Goal: Task Accomplishment & Management: Manage account settings

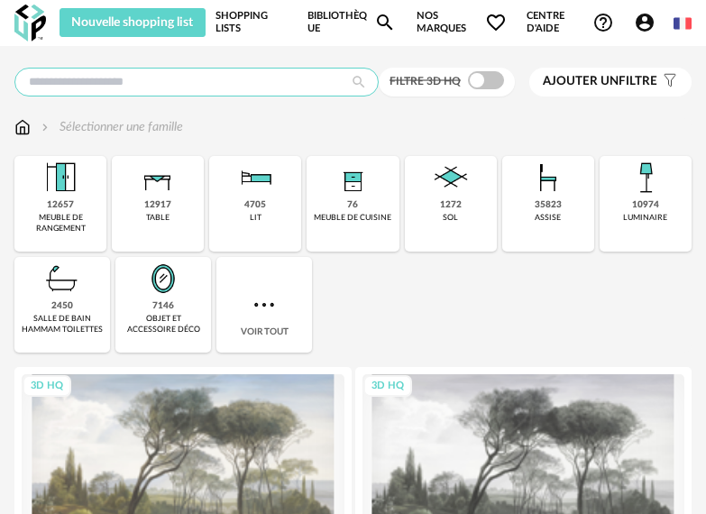
click at [253, 91] on input "text" at bounding box center [196, 82] width 364 height 29
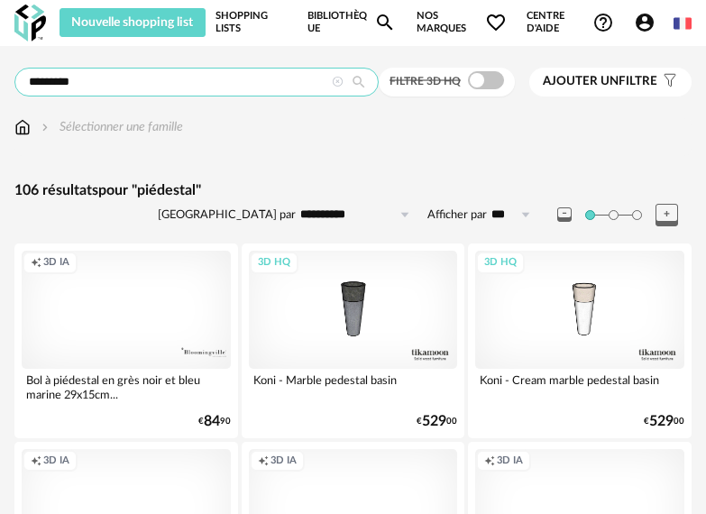
click at [214, 85] on input "*********" at bounding box center [196, 82] width 364 height 29
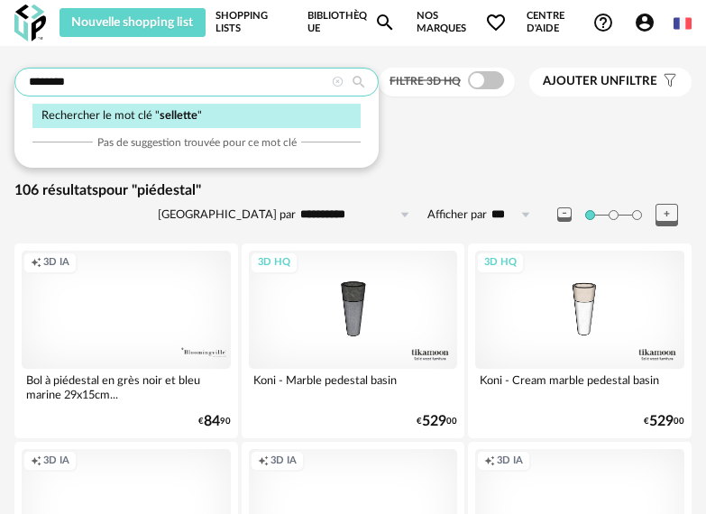
type input "********"
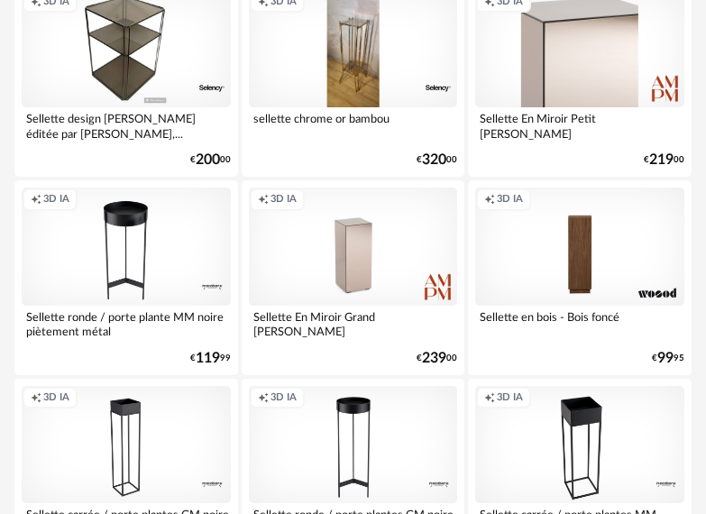
scroll to position [736, 0]
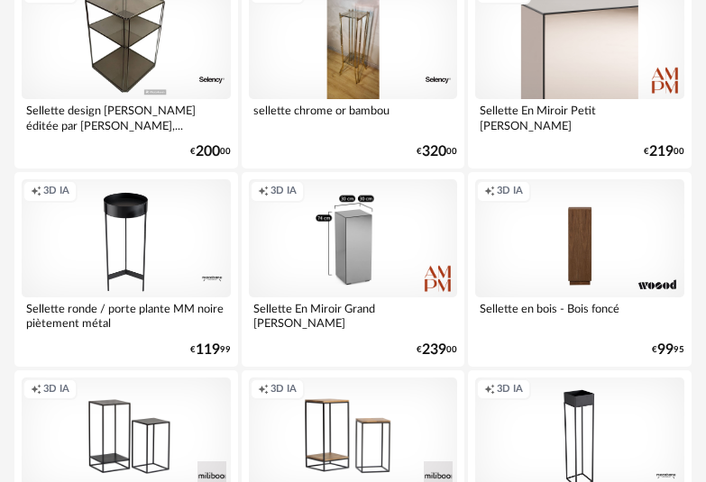
scroll to position [639, 0]
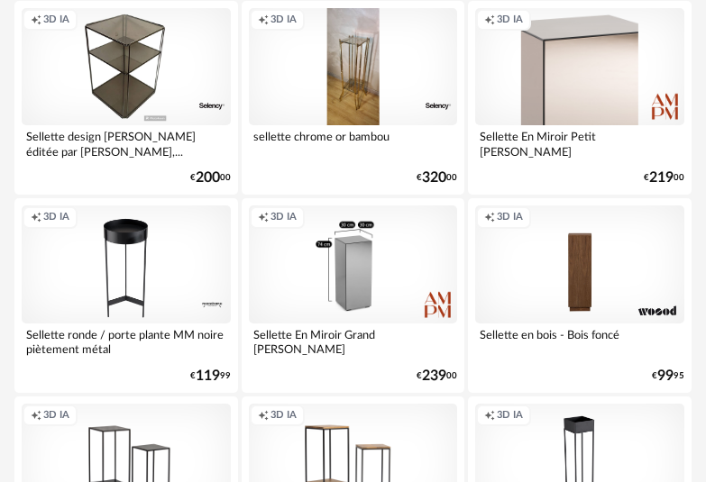
click at [417, 305] on div "Creation icon 3D IA" at bounding box center [353, 263] width 209 height 117
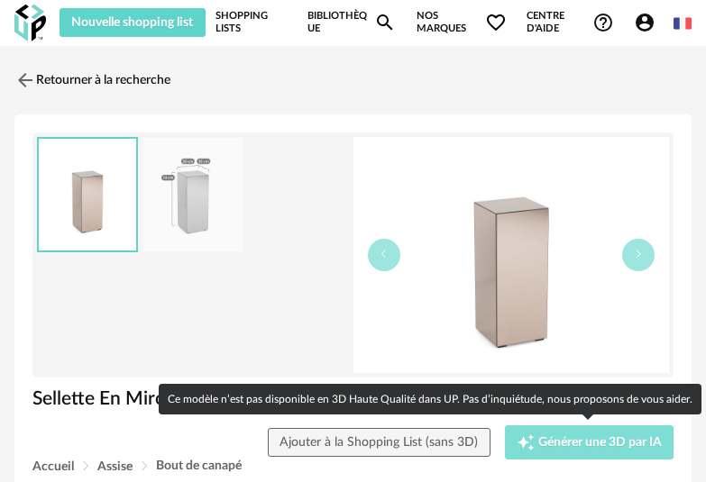
click at [592, 425] on button "Creation icon Générer une 3D par IA" at bounding box center [589, 442] width 169 height 34
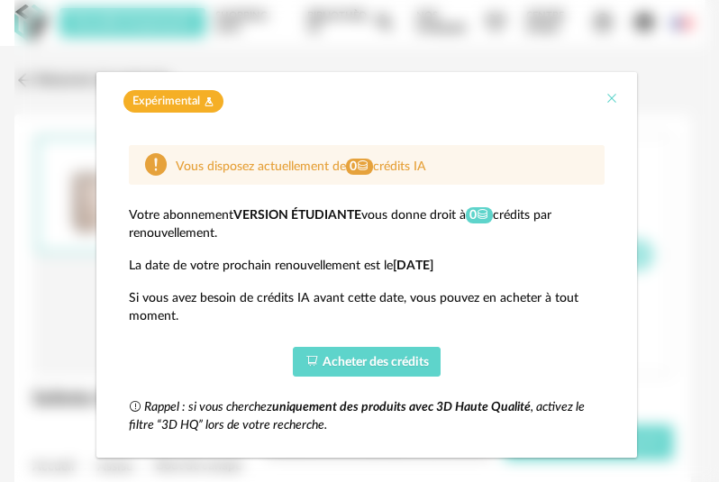
click at [605, 96] on icon "Close" at bounding box center [612, 98] width 14 height 14
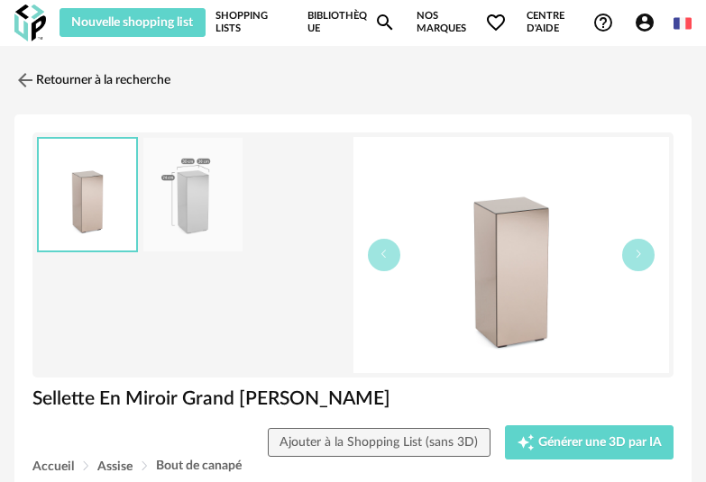
click at [214, 224] on img at bounding box center [192, 195] width 99 height 114
click at [30, 83] on img at bounding box center [24, 80] width 26 height 26
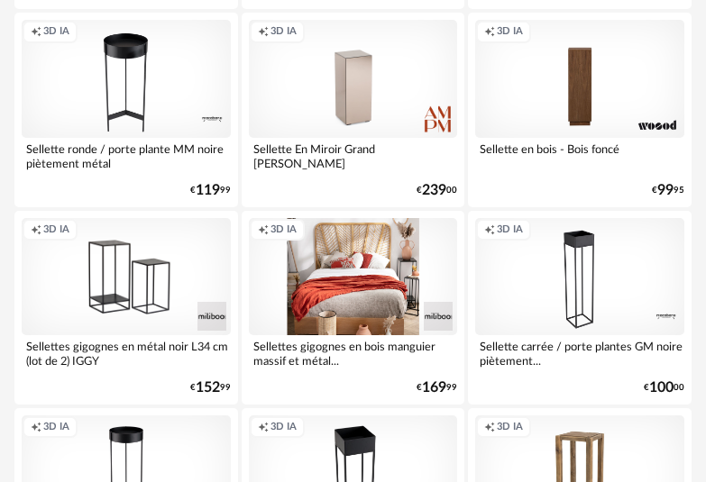
scroll to position [830, 0]
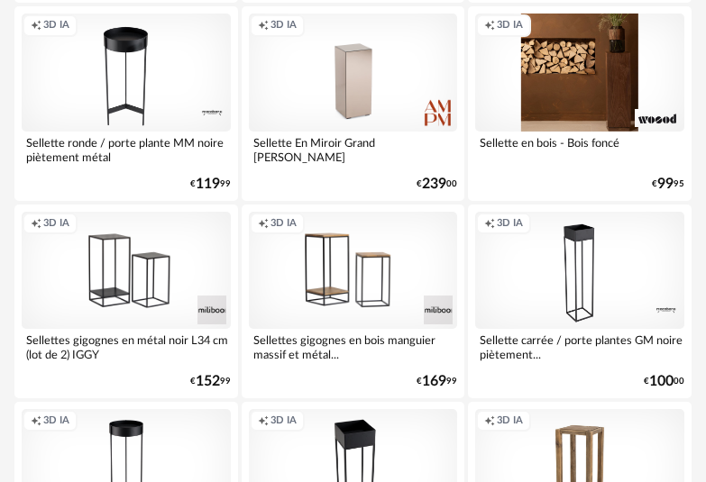
click at [594, 116] on div "Creation icon 3D IA" at bounding box center [579, 72] width 209 height 117
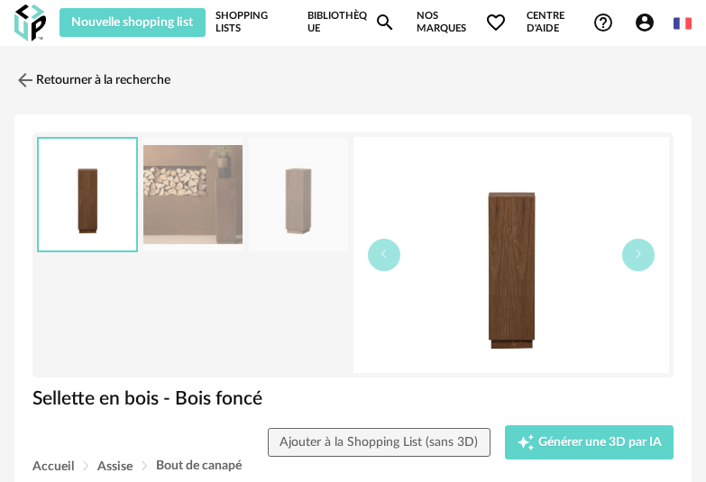
click at [295, 205] on img at bounding box center [298, 195] width 99 height 114
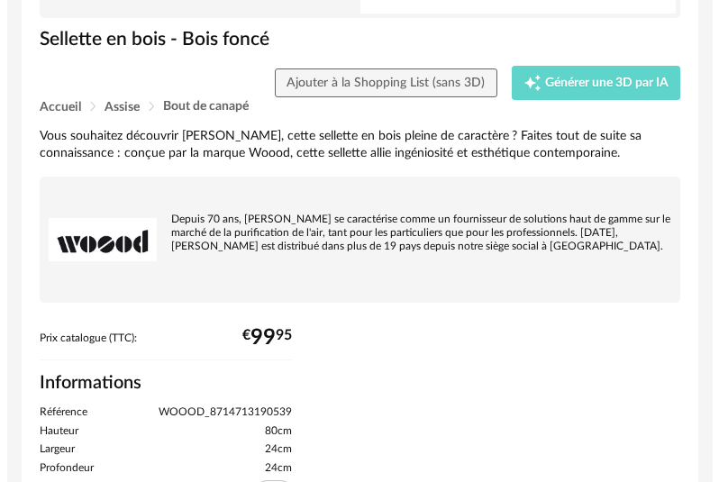
scroll to position [365, 0]
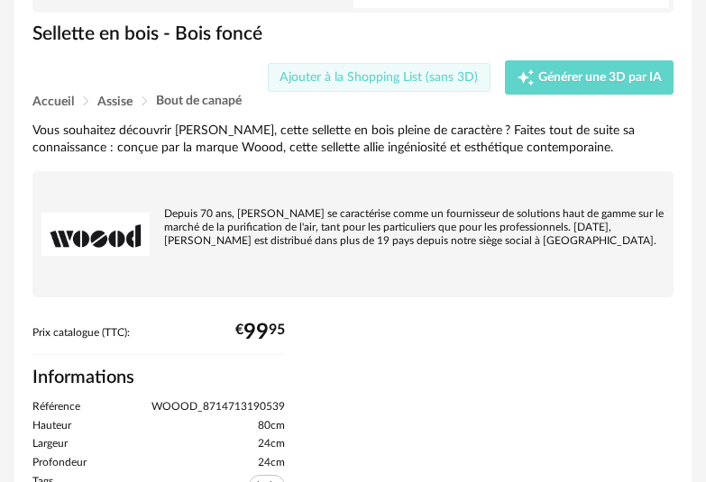
click at [374, 87] on button "Ajouter à la Shopping List (sans 3D)" at bounding box center [379, 77] width 223 height 29
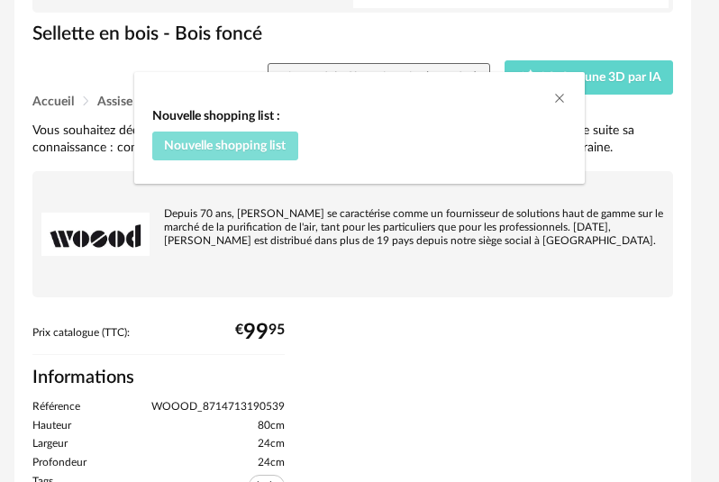
click at [225, 155] on button "Nouvelle shopping list" at bounding box center [225, 146] width 146 height 29
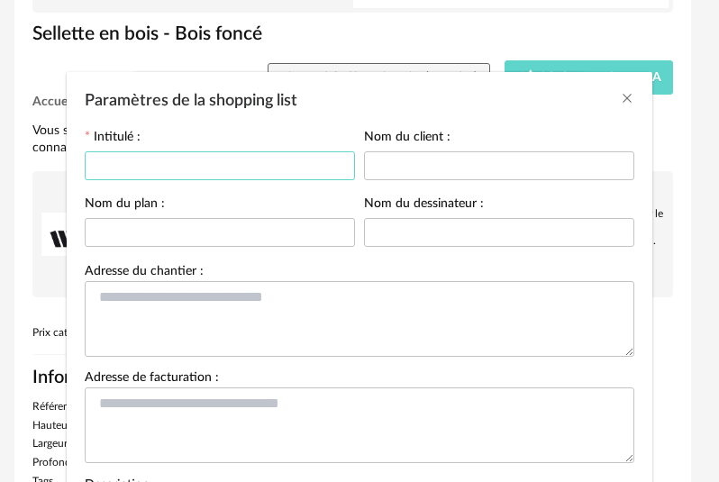
click at [225, 155] on input "Paramètres de la shopping list" at bounding box center [220, 165] width 270 height 29
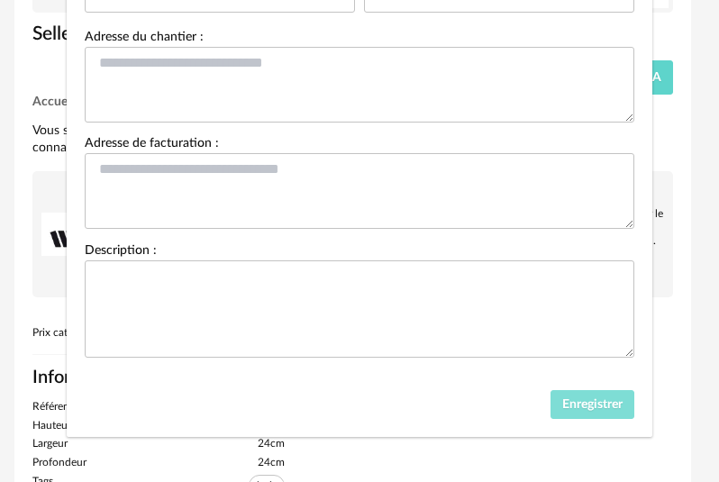
type input "*"
click at [563, 405] on span "Enregistrer" at bounding box center [592, 404] width 60 height 13
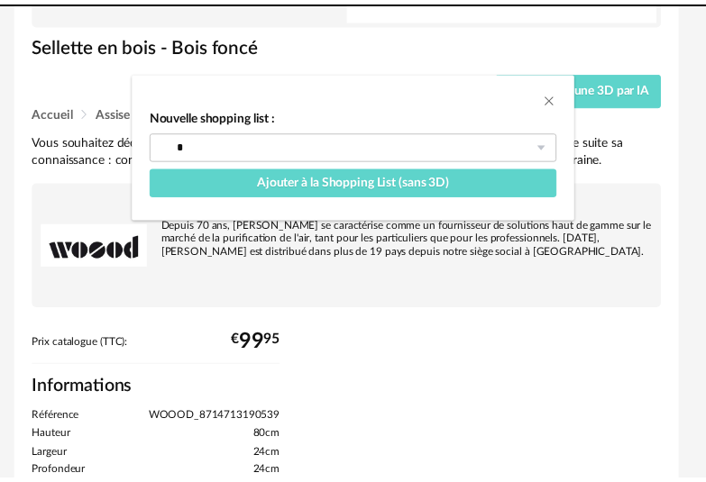
scroll to position [377, 0]
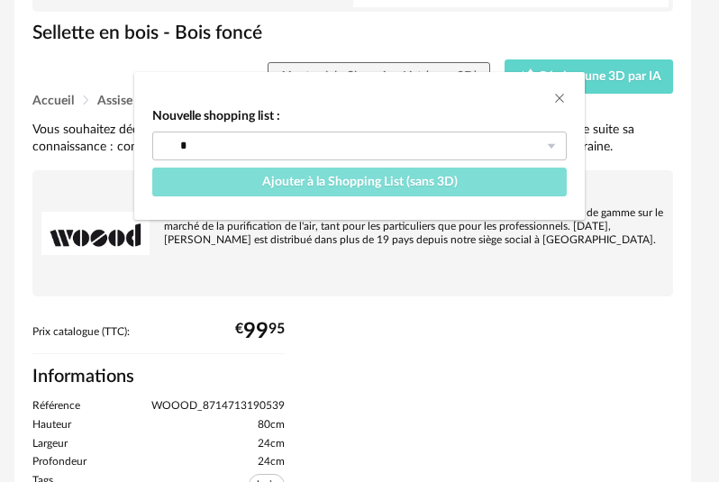
click at [481, 187] on button "Ajouter à la Shopping List (sans 3D)" at bounding box center [359, 182] width 415 height 29
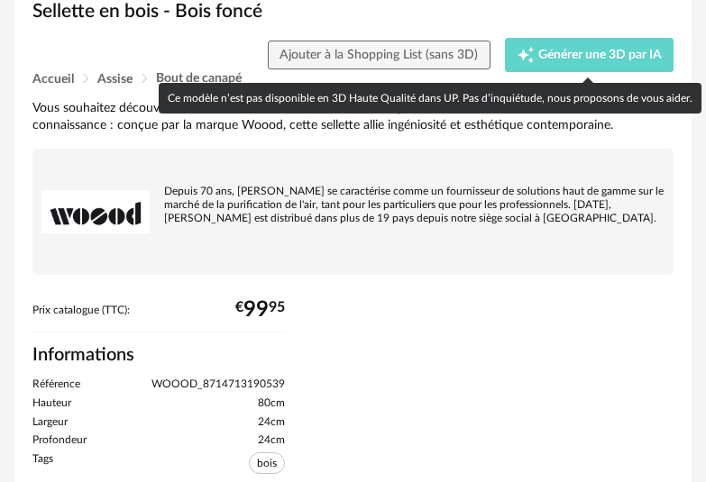
scroll to position [666, 0]
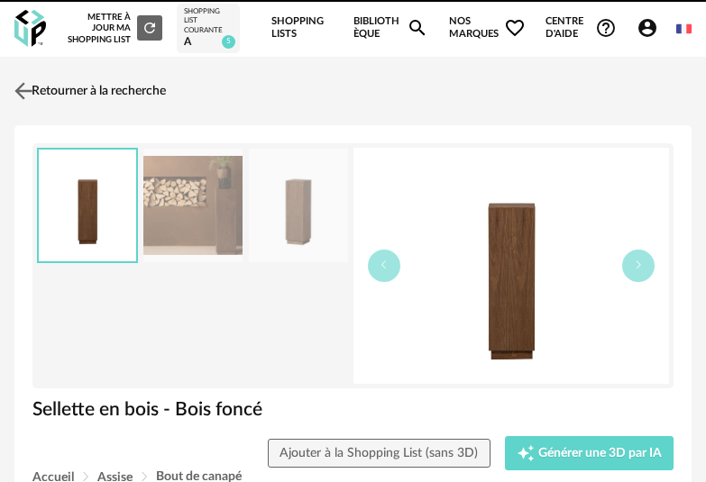
click at [26, 92] on img at bounding box center [24, 90] width 26 height 26
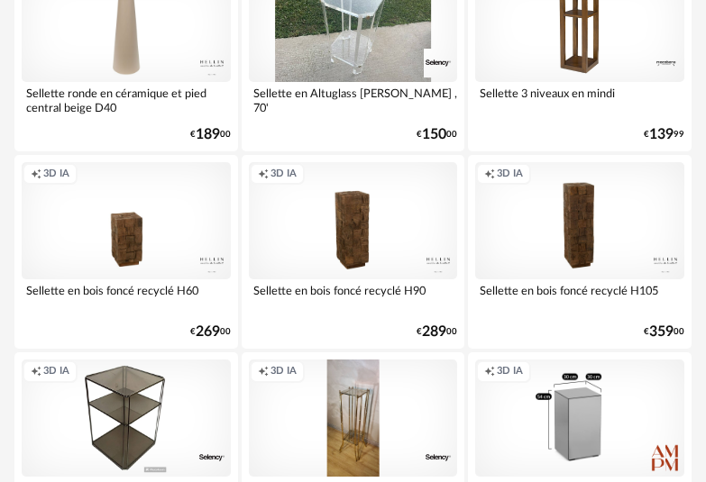
scroll to position [351, 0]
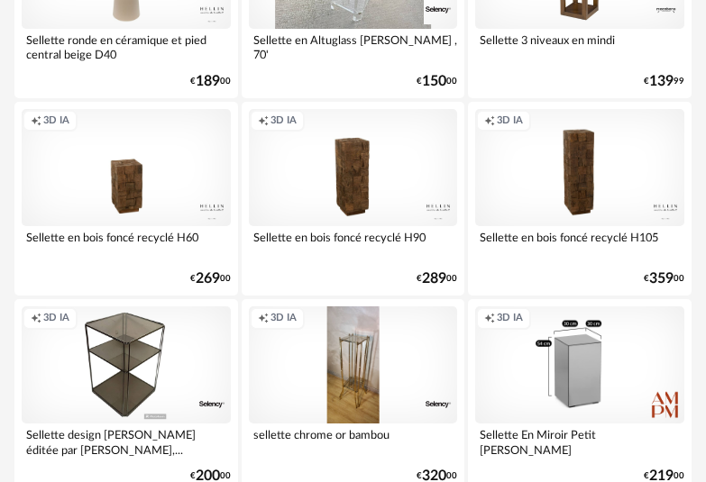
click at [588, 337] on div "Creation icon 3D IA" at bounding box center [579, 364] width 209 height 117
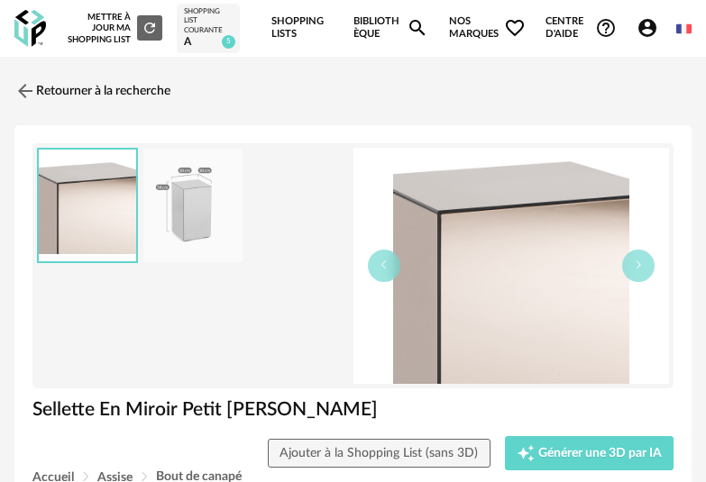
click at [198, 211] on img at bounding box center [192, 206] width 99 height 114
click at [411, 25] on icon "Magnify icon" at bounding box center [417, 28] width 16 height 16
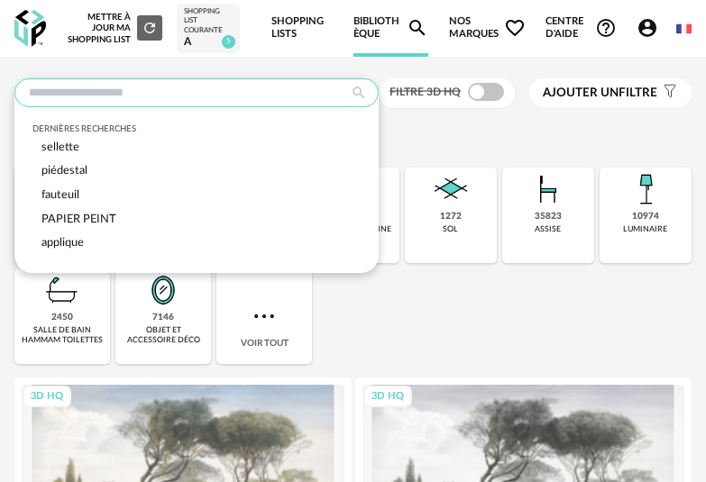
click at [301, 92] on input "text" at bounding box center [196, 92] width 364 height 29
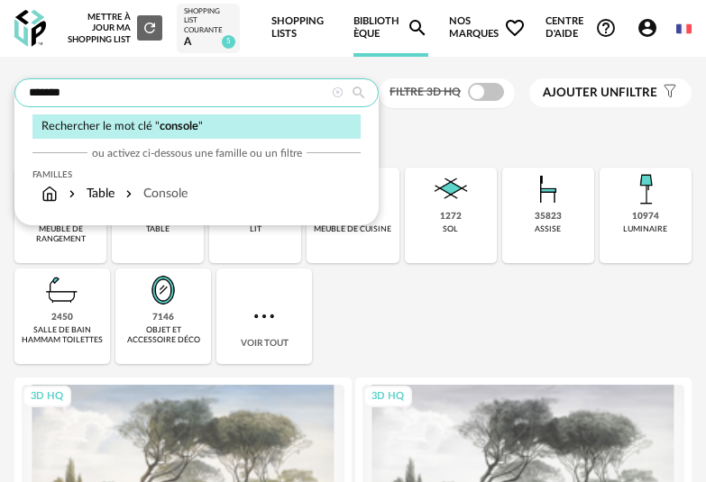
type input "*******"
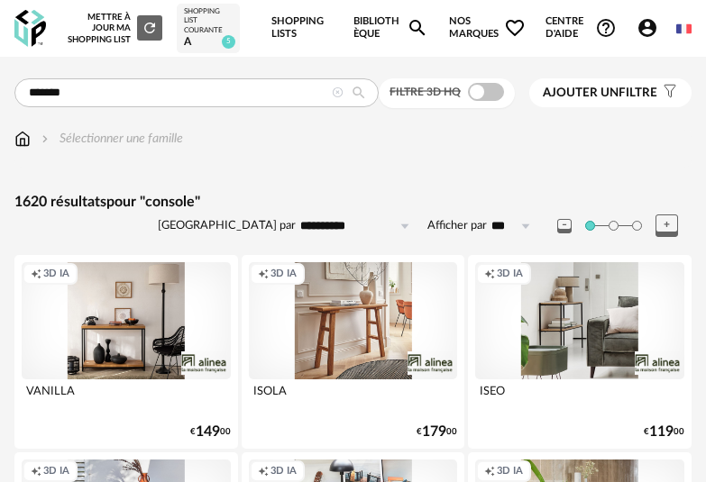
click at [486, 96] on span at bounding box center [486, 92] width 36 height 18
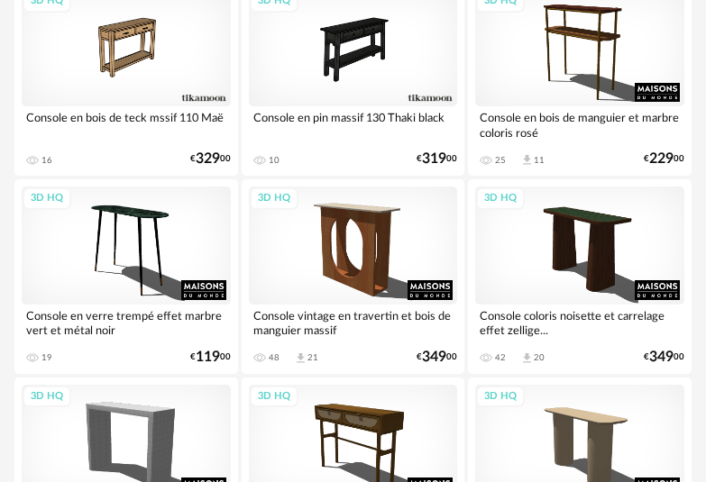
scroll to position [662, 0]
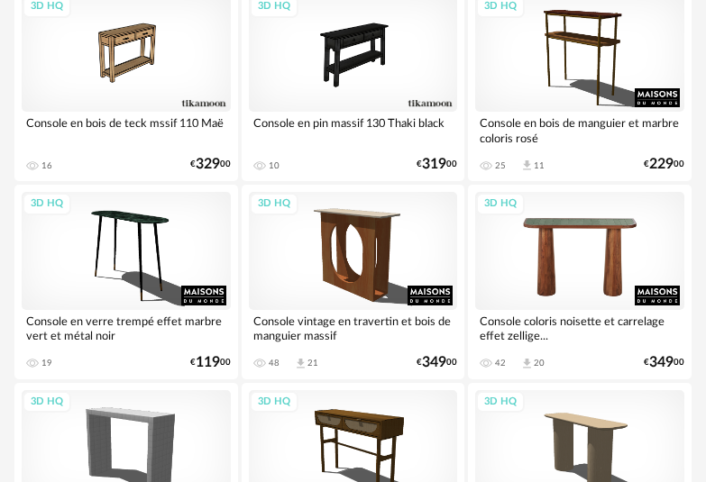
click at [572, 243] on div "3D HQ" at bounding box center [579, 250] width 209 height 117
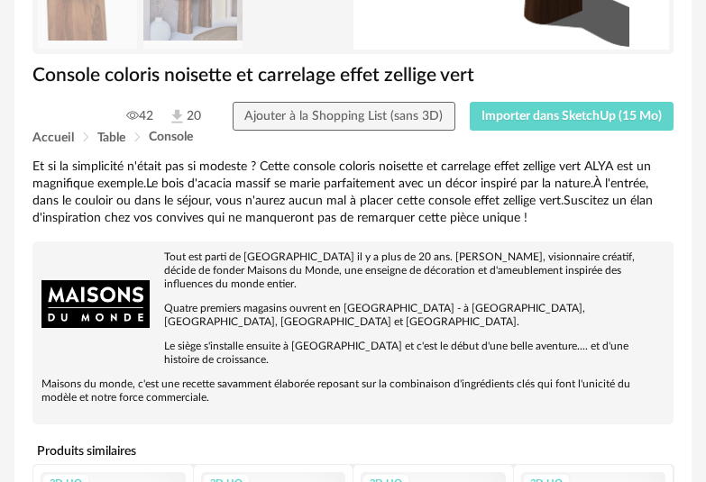
scroll to position [4, 0]
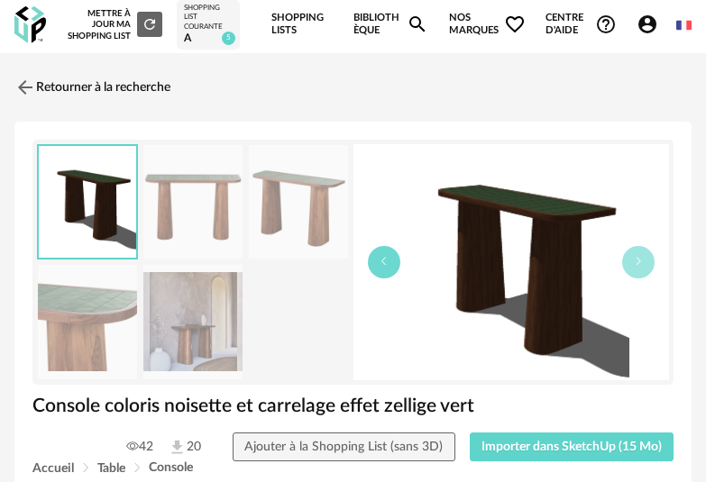
click at [387, 268] on button "button" at bounding box center [384, 262] width 32 height 32
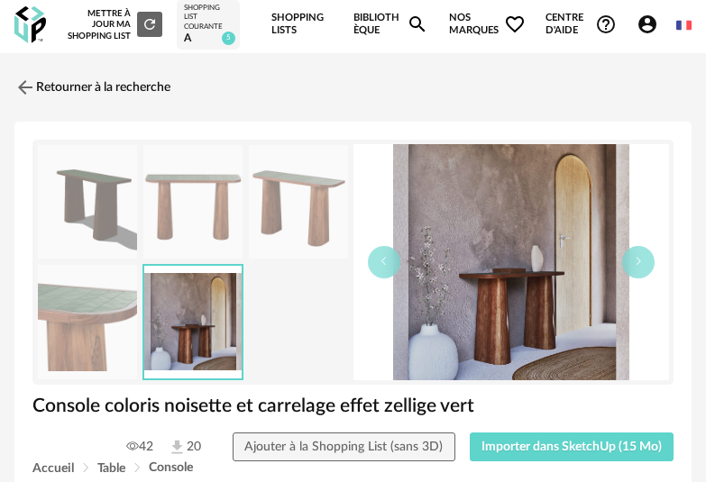
click at [304, 225] on img at bounding box center [298, 202] width 99 height 114
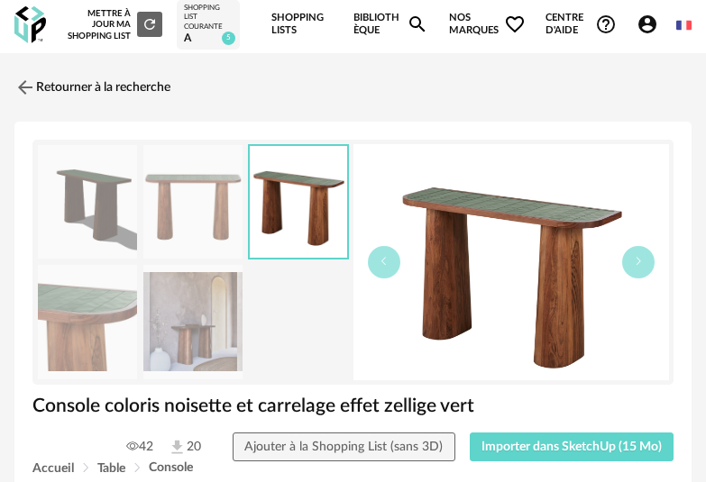
click at [211, 224] on img at bounding box center [192, 202] width 99 height 114
